Goal: Task Accomplishment & Management: Use online tool/utility

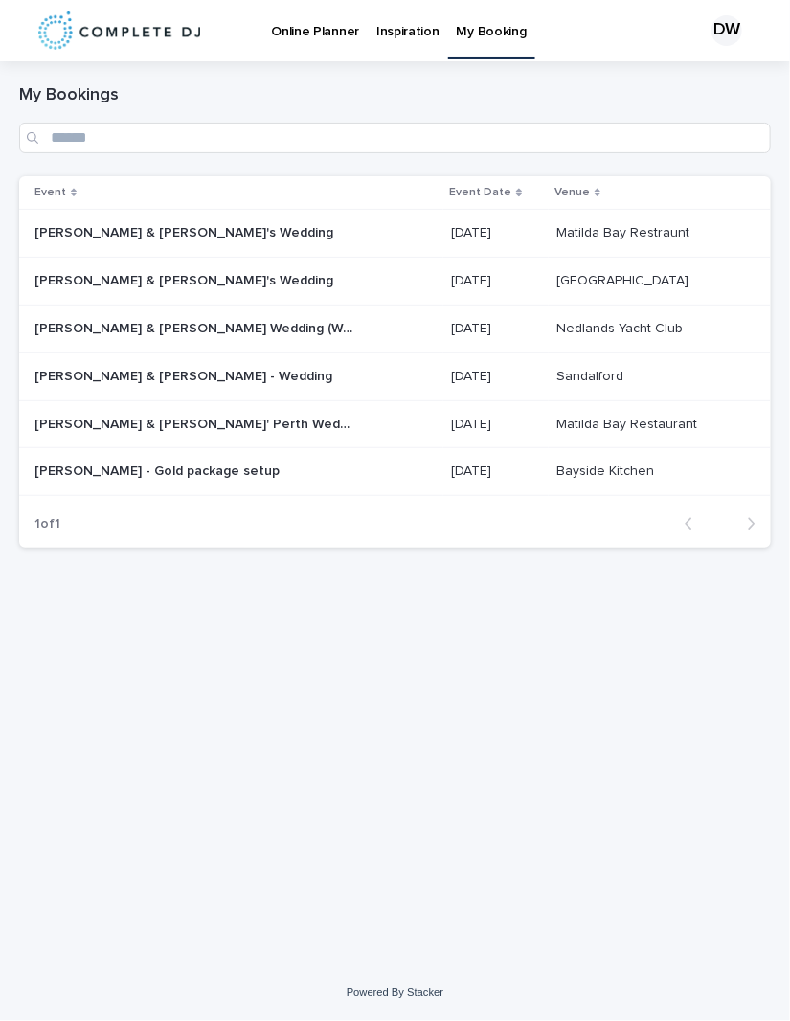
click at [164, 237] on p "[PERSON_NAME] & [PERSON_NAME]'s Wedding" at bounding box center [185, 231] width 303 height 20
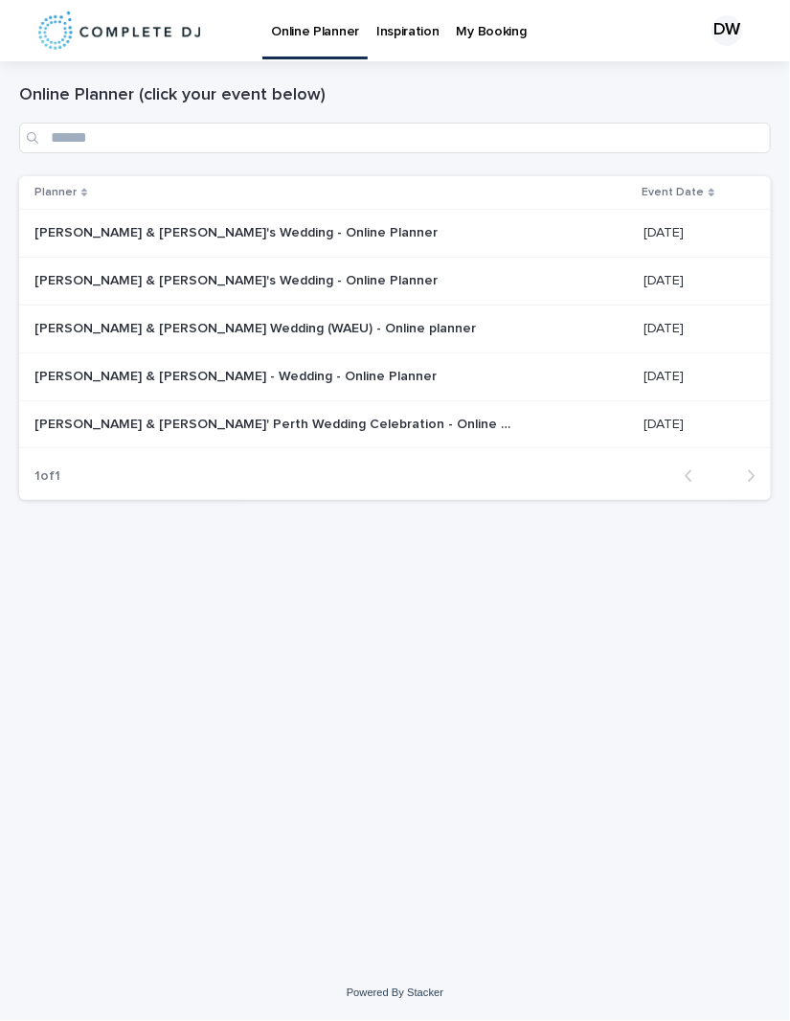
click at [120, 233] on p "[PERSON_NAME] & [PERSON_NAME]'s Wedding - Online Planner" at bounding box center [237, 231] width 407 height 20
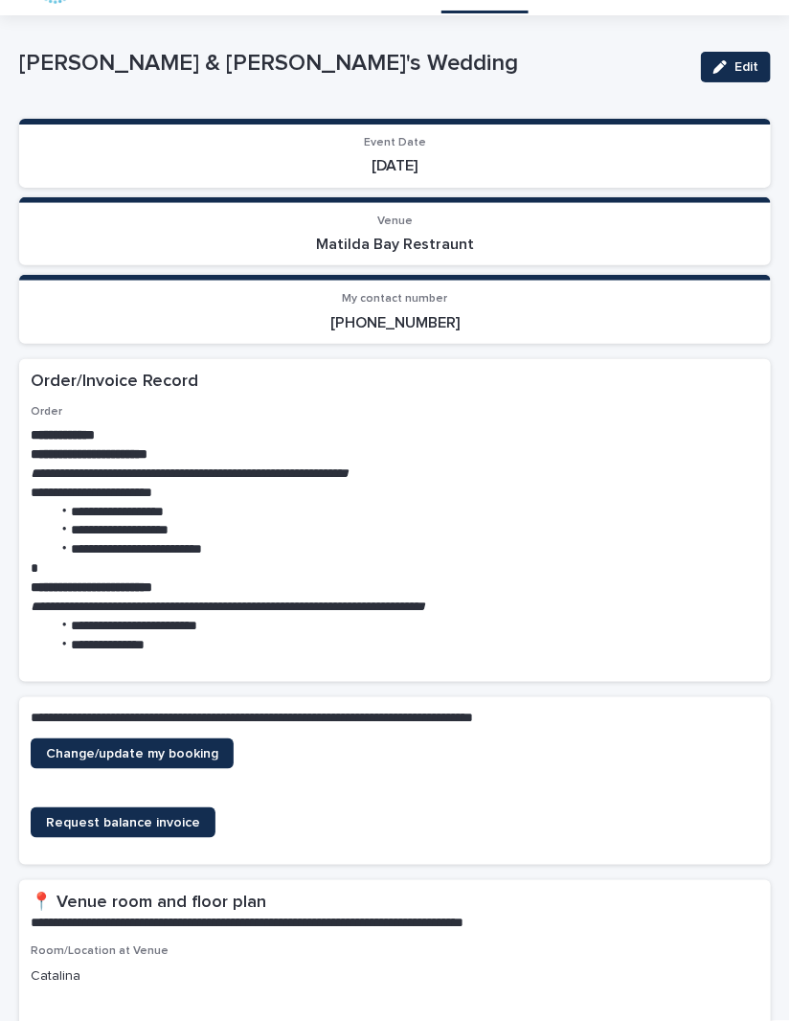
scroll to position [68, 0]
